Goal: Transaction & Acquisition: Purchase product/service

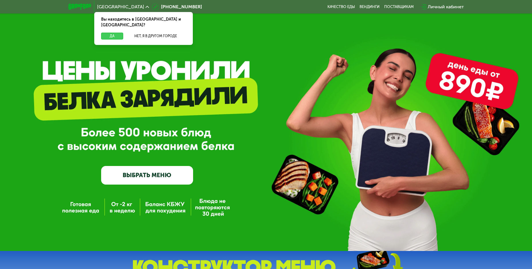
click at [117, 33] on button "Да" at bounding box center [112, 36] width 22 height 7
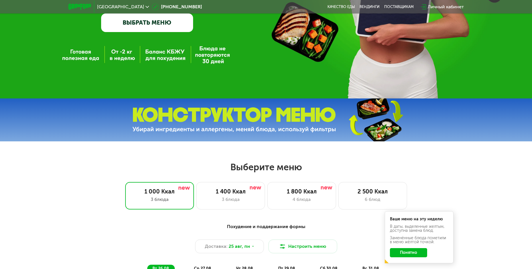
scroll to position [201, 0]
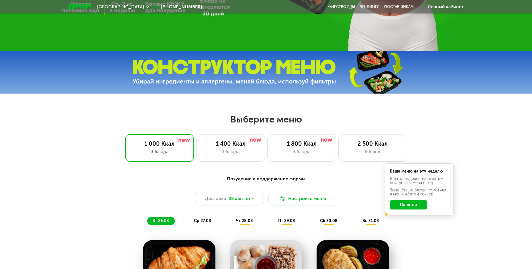
click at [412, 209] on button "Понятно" at bounding box center [408, 205] width 37 height 9
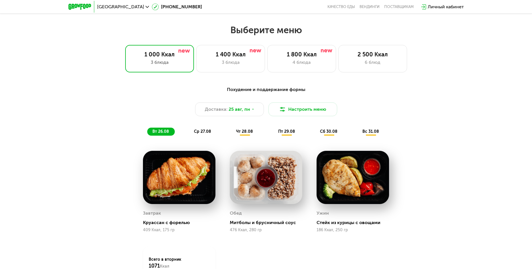
scroll to position [287, 0]
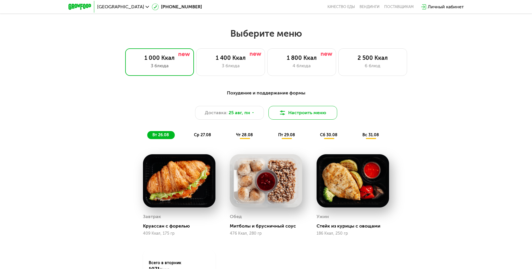
click at [307, 116] on button "Настроить меню" at bounding box center [302, 113] width 69 height 14
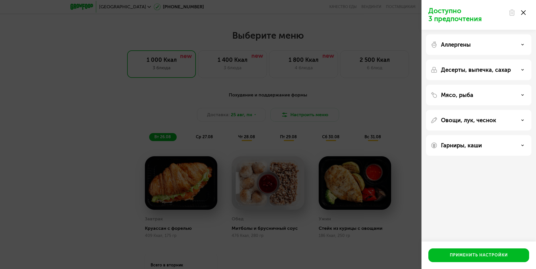
click at [526, 11] on div at bounding box center [517, 12] width 24 height 11
click at [525, 12] on use at bounding box center [523, 12] width 5 height 5
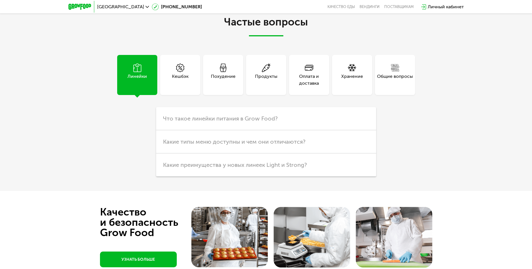
scroll to position [1519, 0]
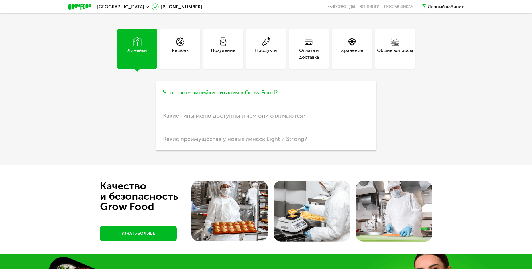
click at [188, 96] on span "Что такое линейки питания в Grow Food?" at bounding box center [220, 92] width 115 height 7
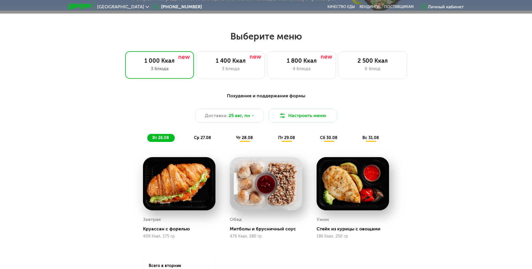
scroll to position [286, 0]
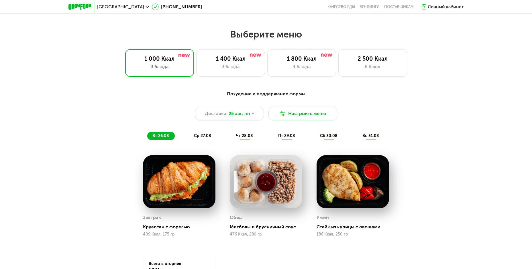
click at [204, 138] on span "ср 27.08" at bounding box center [202, 136] width 17 height 5
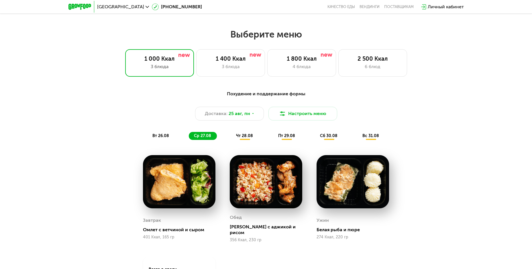
click at [247, 138] on span "чт 28.08" at bounding box center [244, 136] width 17 height 5
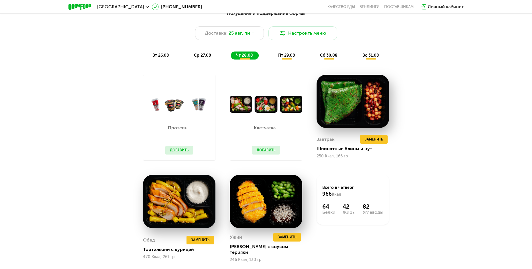
scroll to position [372, 0]
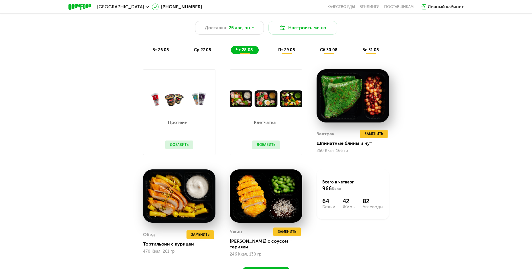
click at [189, 48] on div "вт 26.08" at bounding box center [203, 50] width 28 height 8
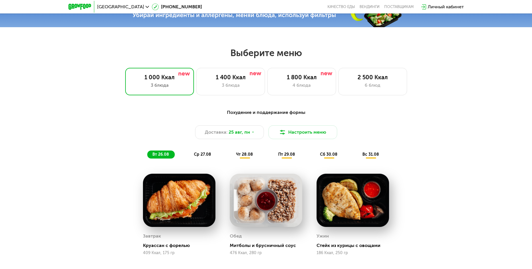
scroll to position [257, 0]
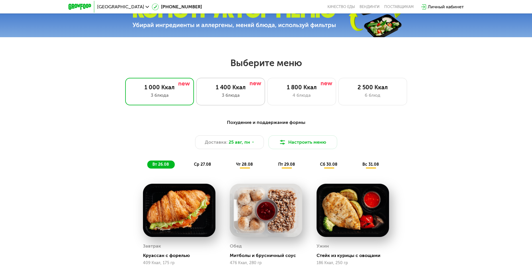
click at [231, 96] on div "3 блюда" at bounding box center [230, 95] width 57 height 7
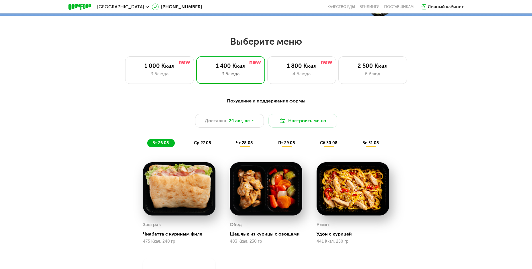
scroll to position [343, 0]
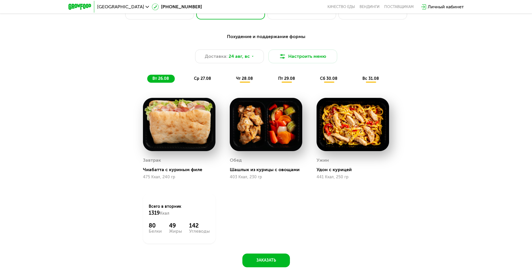
click at [202, 80] on span "ср 27.08" at bounding box center [202, 78] width 17 height 5
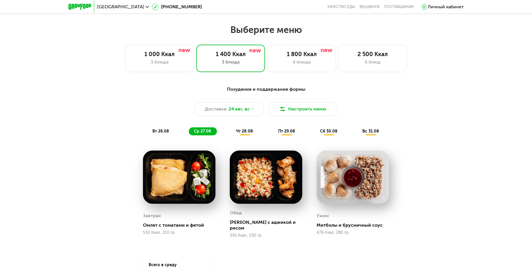
scroll to position [286, 0]
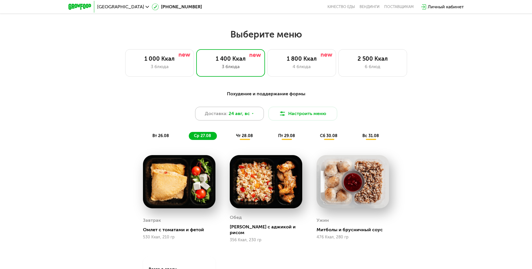
click at [239, 117] on span "24 авг, вс" at bounding box center [239, 113] width 21 height 7
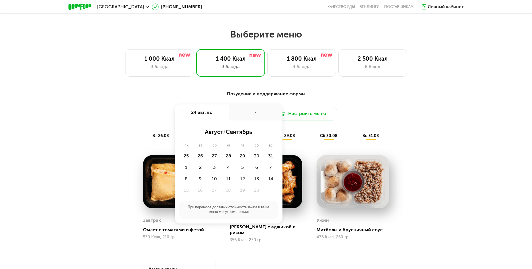
click at [101, 117] on div "Доставка: [DATE] авг, вс - август / сентябрь пн вт ср чт пт сб вс 25 26 27 28 2…" at bounding box center [266, 114] width 339 height 14
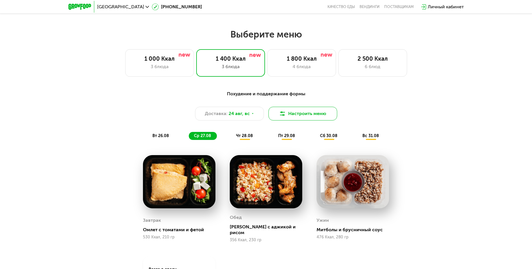
click at [294, 114] on button "Настроить меню" at bounding box center [302, 114] width 69 height 14
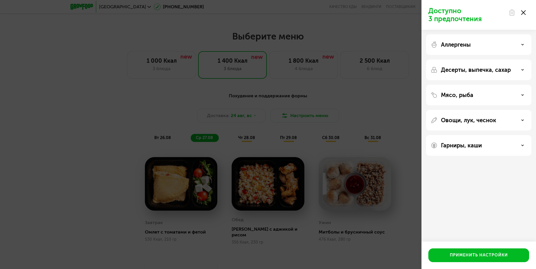
click at [523, 45] on use at bounding box center [523, 44] width 2 height 1
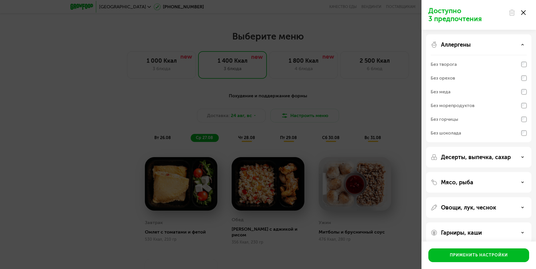
click at [523, 45] on use at bounding box center [523, 44] width 2 height 1
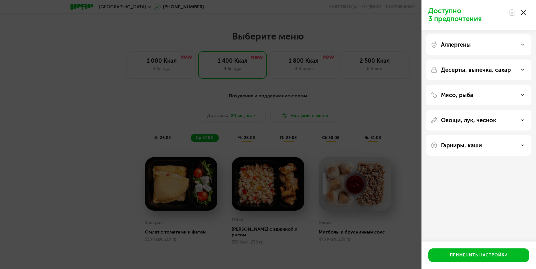
click at [522, 71] on icon at bounding box center [522, 69] width 3 height 3
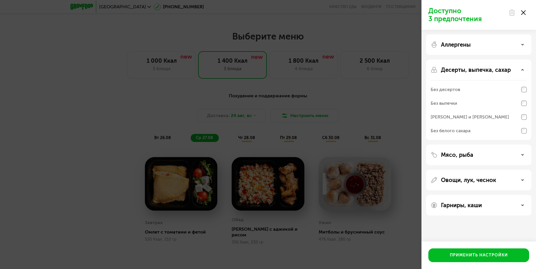
click at [522, 70] on use at bounding box center [523, 69] width 2 height 1
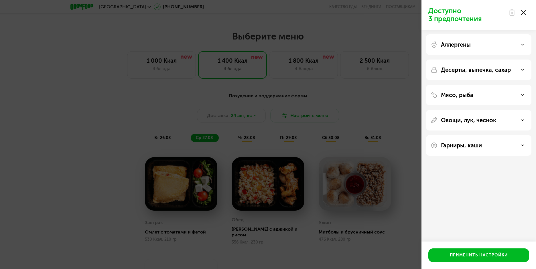
click at [522, 95] on use at bounding box center [523, 95] width 2 height 1
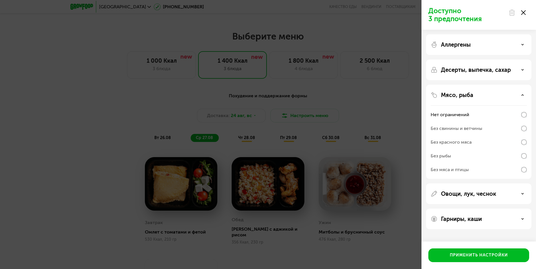
click at [522, 95] on icon at bounding box center [522, 95] width 3 height 3
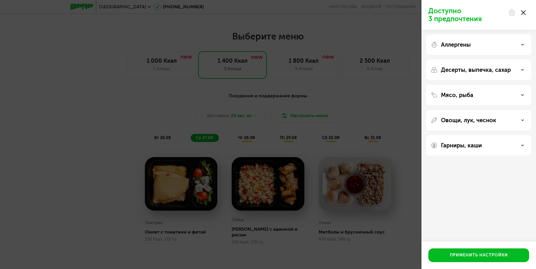
click at [519, 119] on div "Овощи, лук, чеснок" at bounding box center [479, 120] width 96 height 7
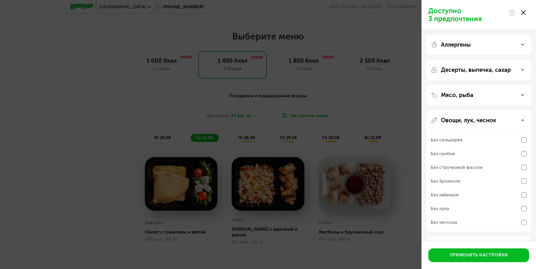
click at [521, 120] on div "Овощи, лук, чеснок" at bounding box center [479, 120] width 96 height 7
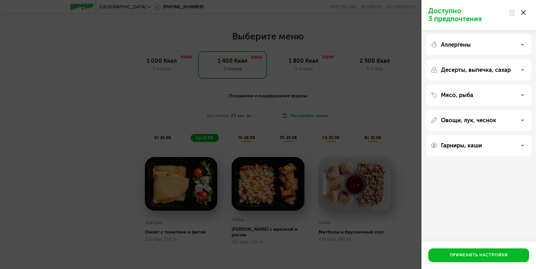
click at [521, 147] on div "Гарниры, каши" at bounding box center [479, 145] width 96 height 7
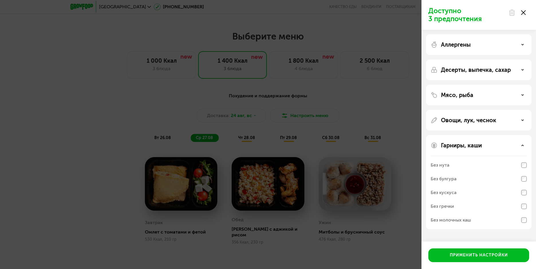
click at [521, 146] on div "Гарниры, каши" at bounding box center [479, 145] width 96 height 7
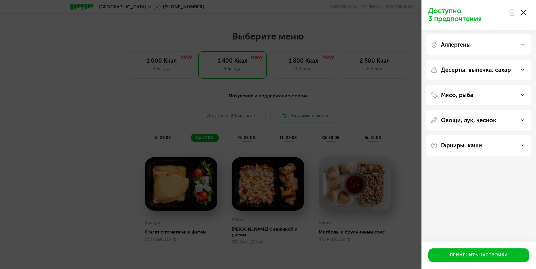
click at [523, 13] on use at bounding box center [523, 12] width 5 height 5
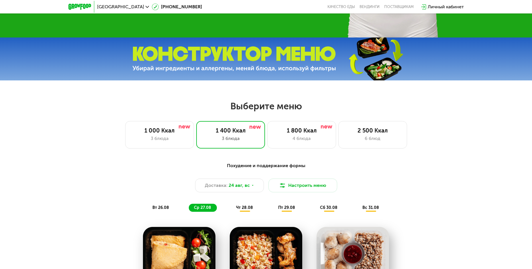
scroll to position [0, 0]
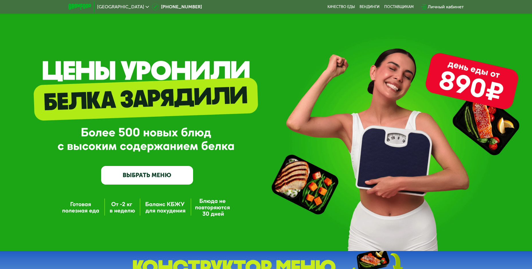
click at [146, 7] on icon at bounding box center [147, 6] width 3 height 3
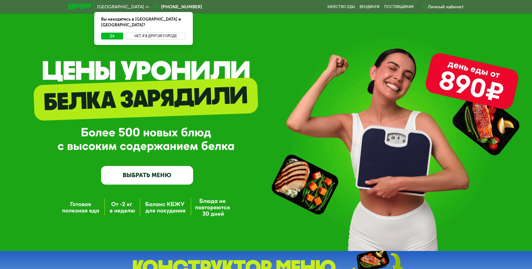
click at [143, 33] on button "Нет, я в другом городе" at bounding box center [155, 36] width 60 height 7
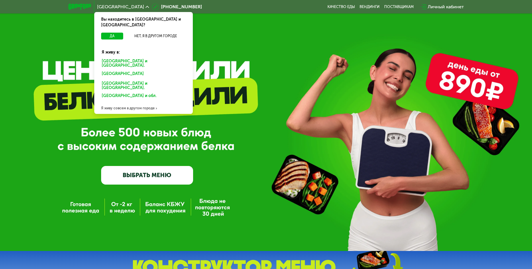
click at [126, 103] on div "Я живу совсем в другом городе" at bounding box center [143, 108] width 99 height 11
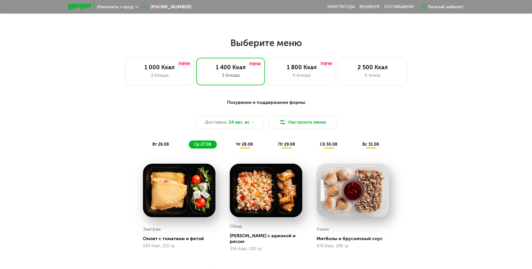
scroll to position [172, 0]
